Goal: Task Accomplishment & Management: Manage account settings

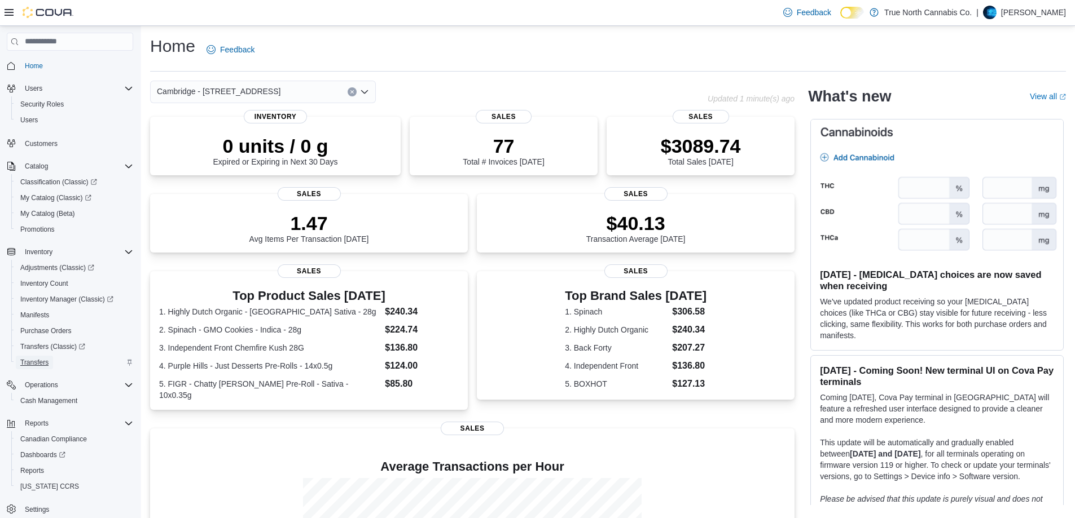
click at [41, 362] on span "Transfers" at bounding box center [34, 362] width 28 height 9
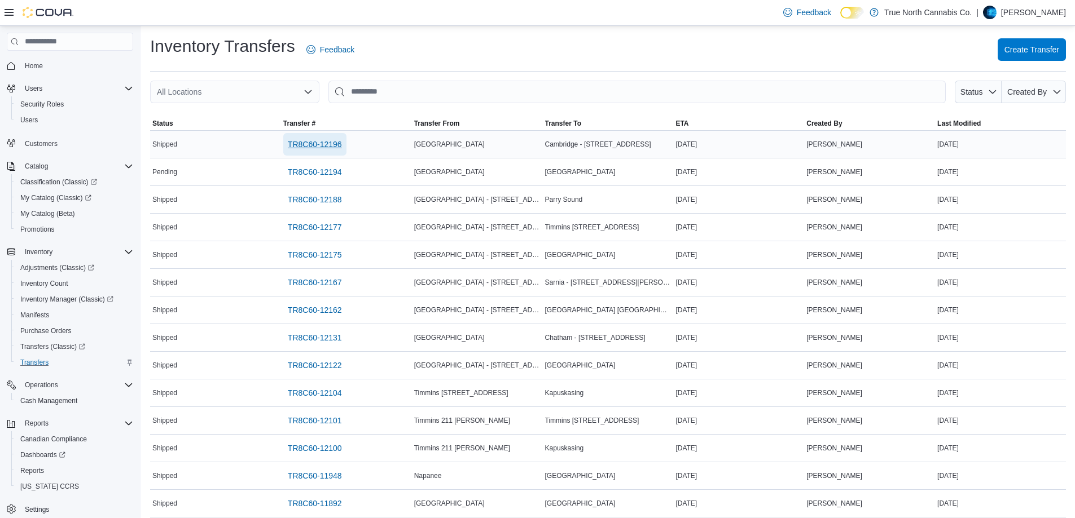
click at [295, 144] on span "TR8C60-12196" at bounding box center [315, 144] width 54 height 11
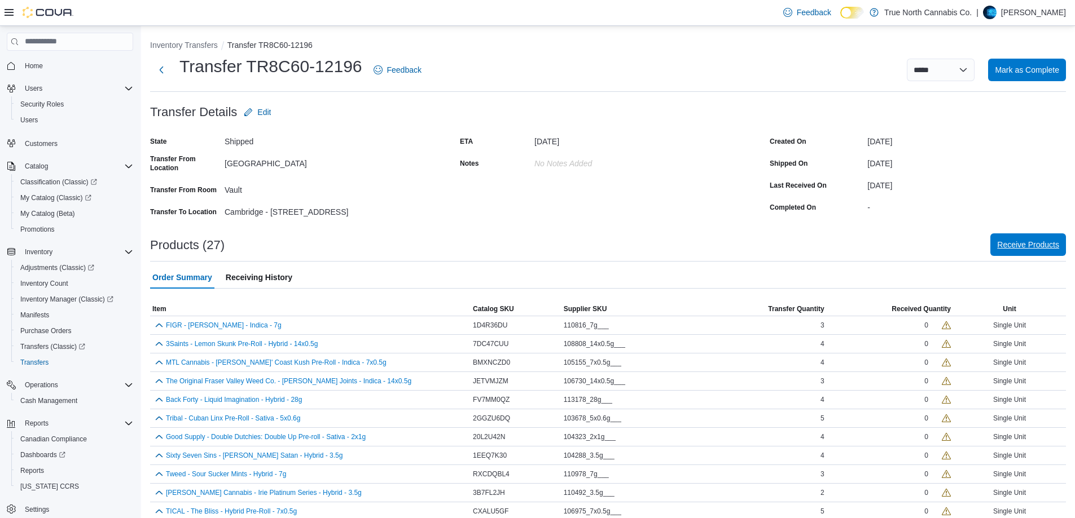
click at [1051, 253] on span "Receive Products" at bounding box center [1028, 245] width 62 height 23
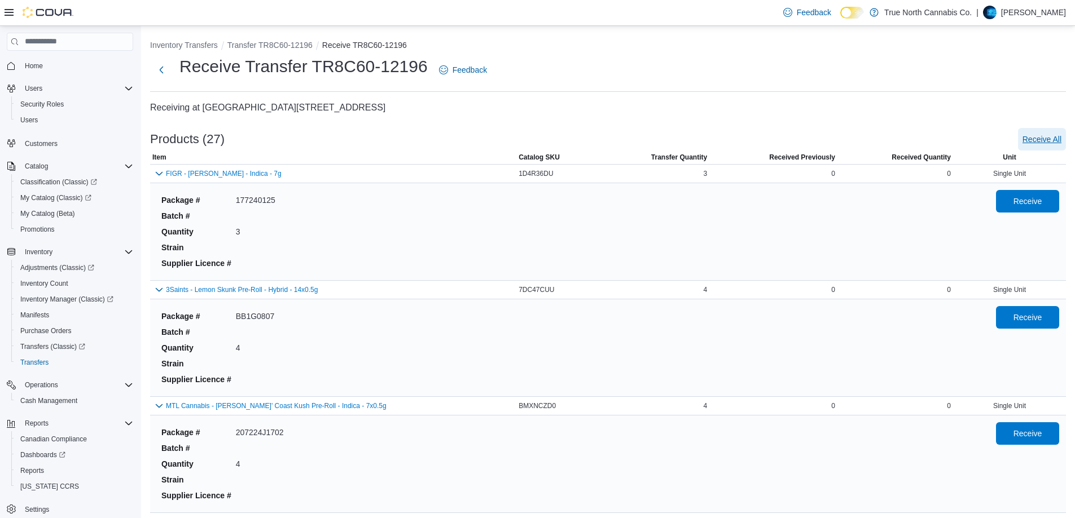
click at [1056, 141] on span "Receive All" at bounding box center [1041, 139] width 39 height 11
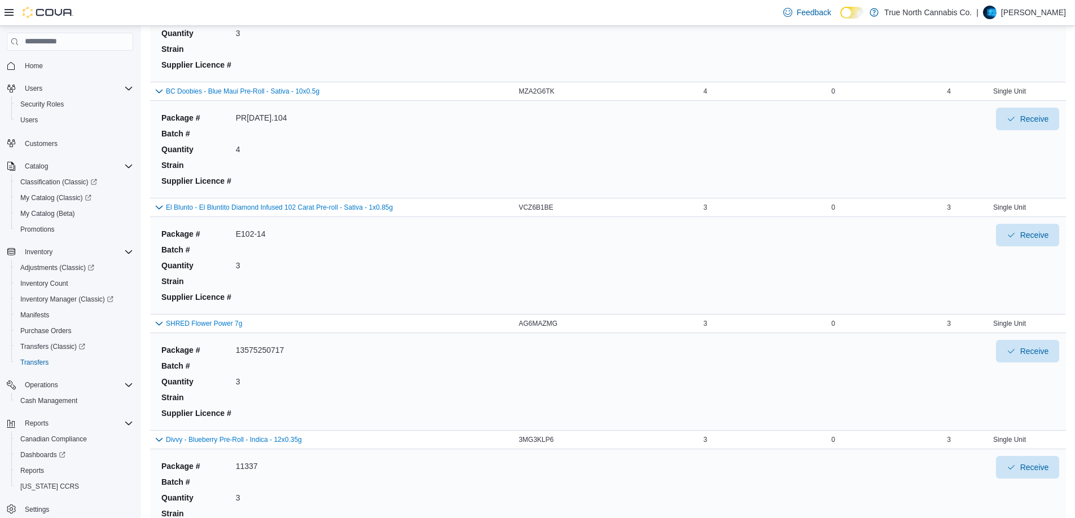
scroll to position [2827, 0]
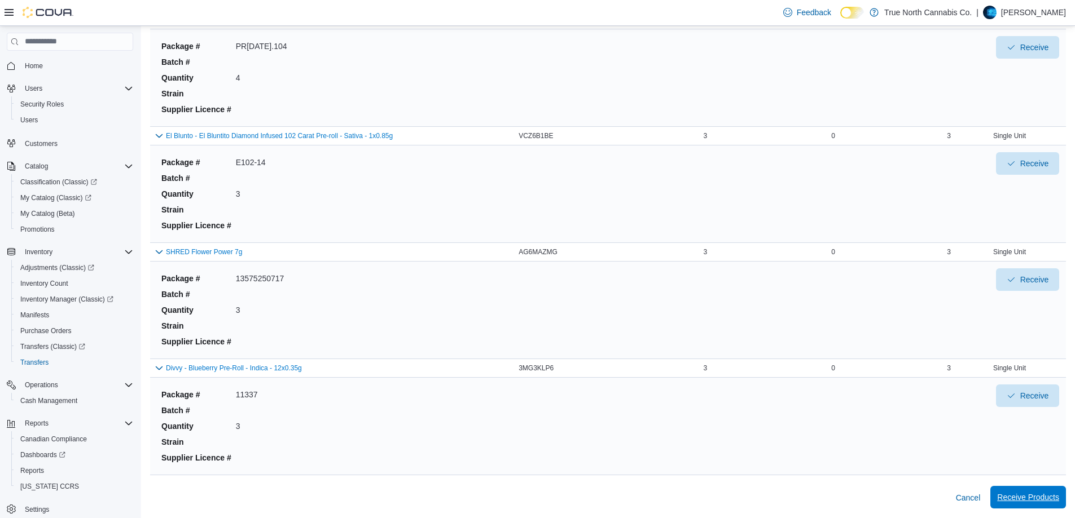
click at [1027, 495] on span "Receive Products" at bounding box center [1028, 497] width 62 height 11
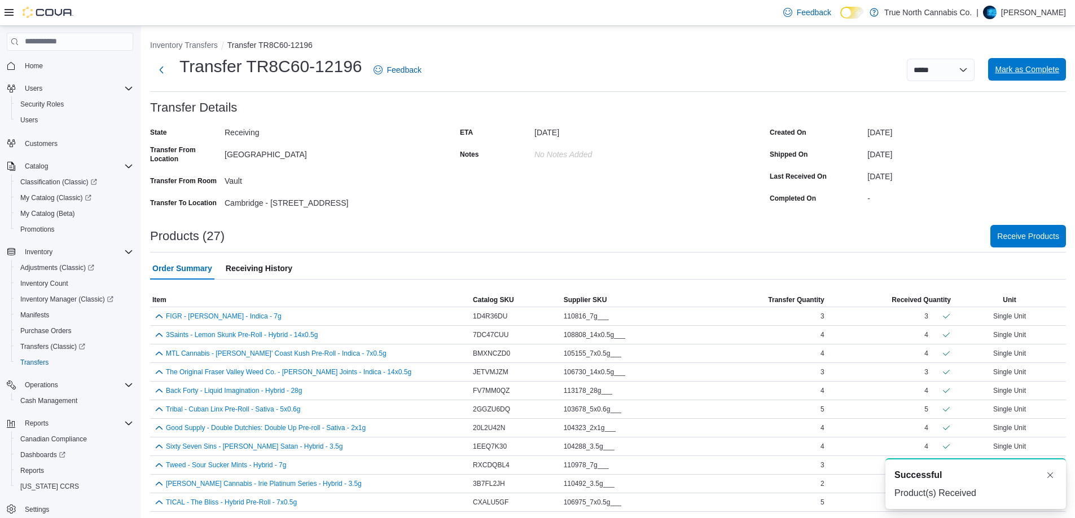
click at [1021, 71] on span "Mark as Complete" at bounding box center [1026, 69] width 64 height 11
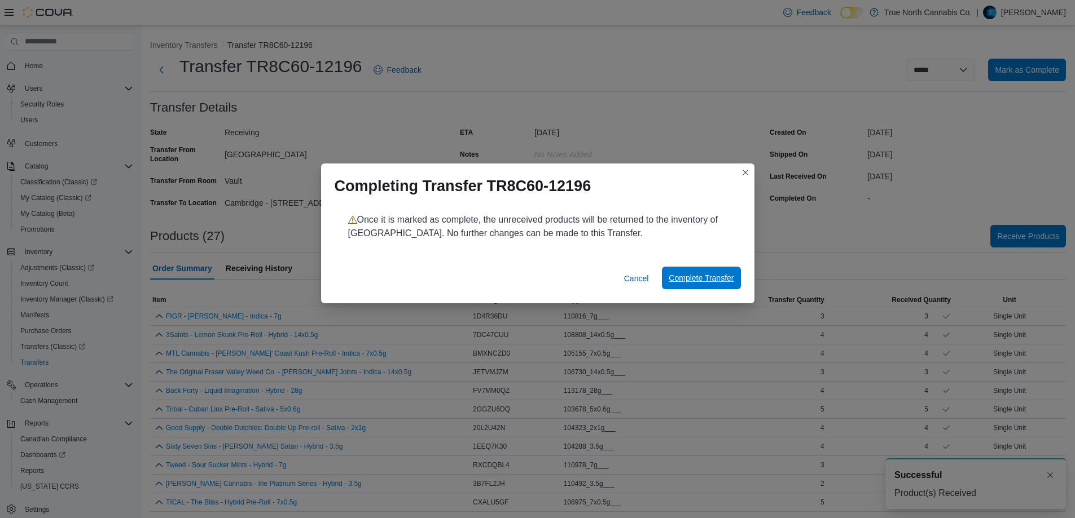
click at [703, 285] on span "Complete Transfer" at bounding box center [700, 278] width 65 height 23
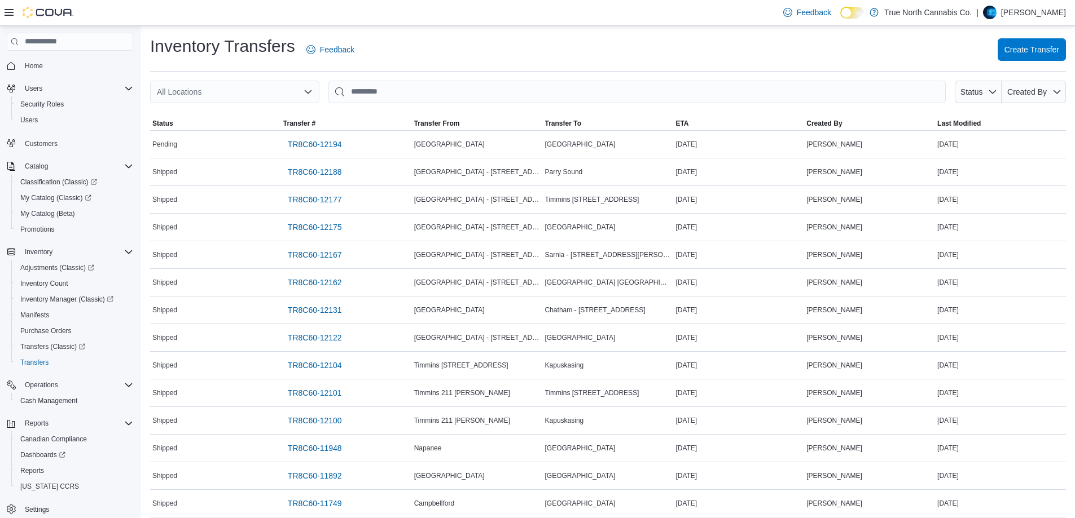
click at [1038, 9] on p "Ryan Anningson" at bounding box center [1033, 13] width 65 height 14
click at [1004, 105] on span "Sign Out" at bounding box center [993, 109] width 30 height 11
